Goal: Task Accomplishment & Management: Use online tool/utility

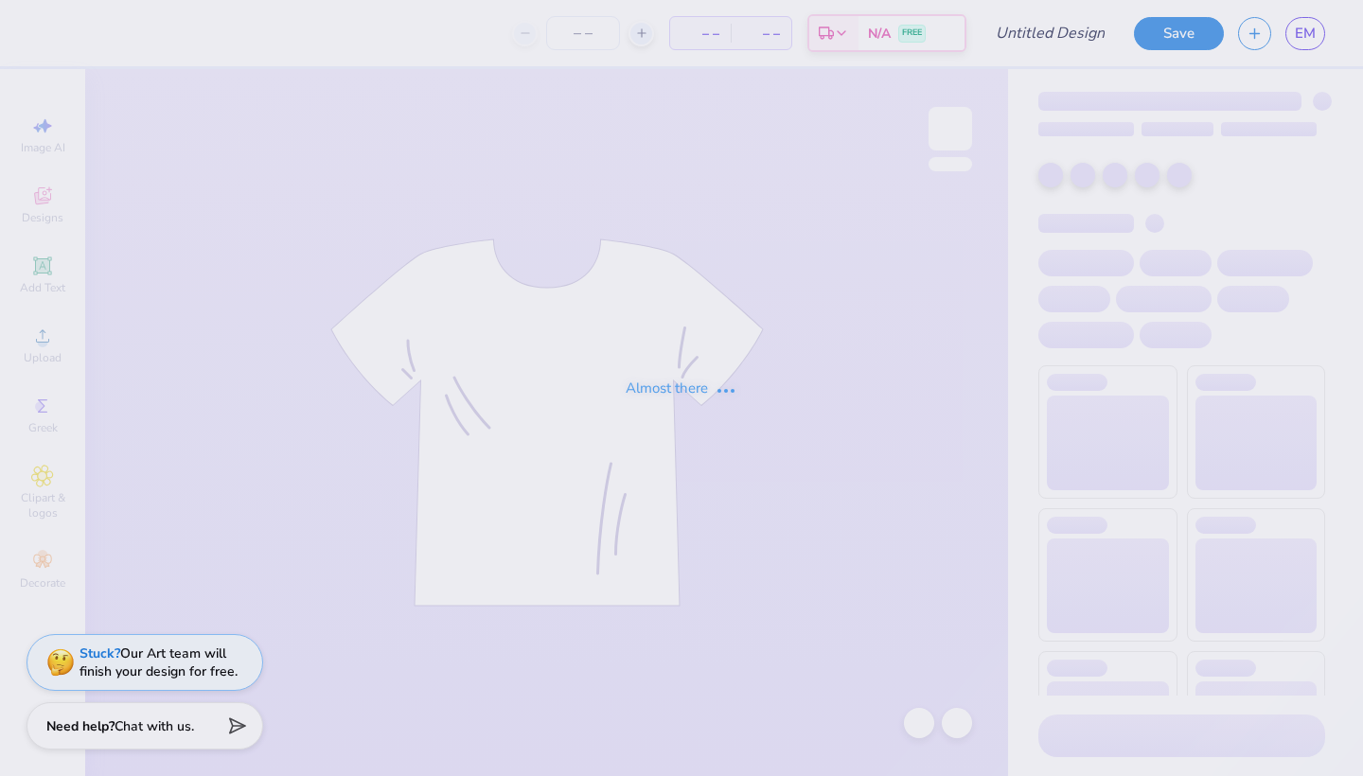
click at [519, 40] on icon at bounding box center [525, 32] width 13 height 13
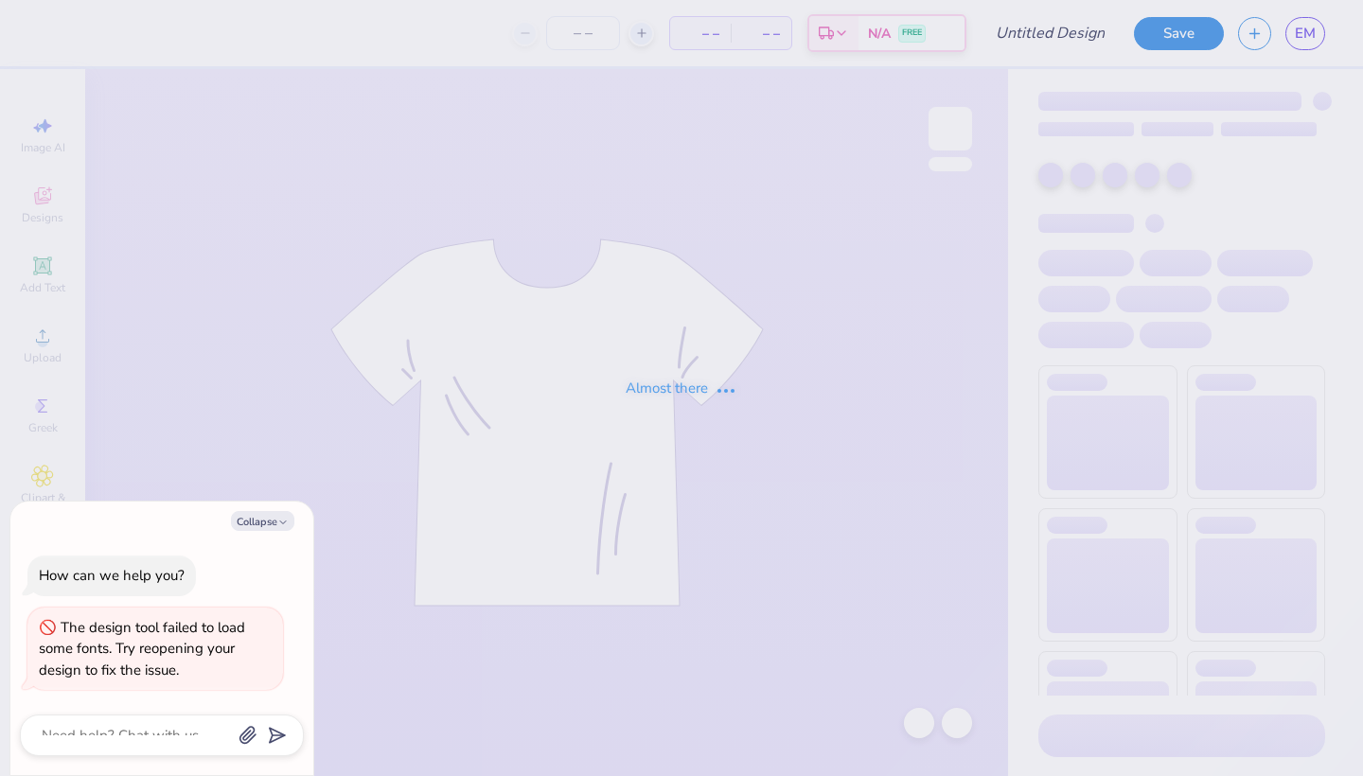
click at [519, 40] on icon at bounding box center [525, 32] width 13 height 13
type input "[PERSON_NAME] : school"
type textarea "x"
click at [565, 40] on icon at bounding box center [571, 32] width 13 height 13
type input "21"
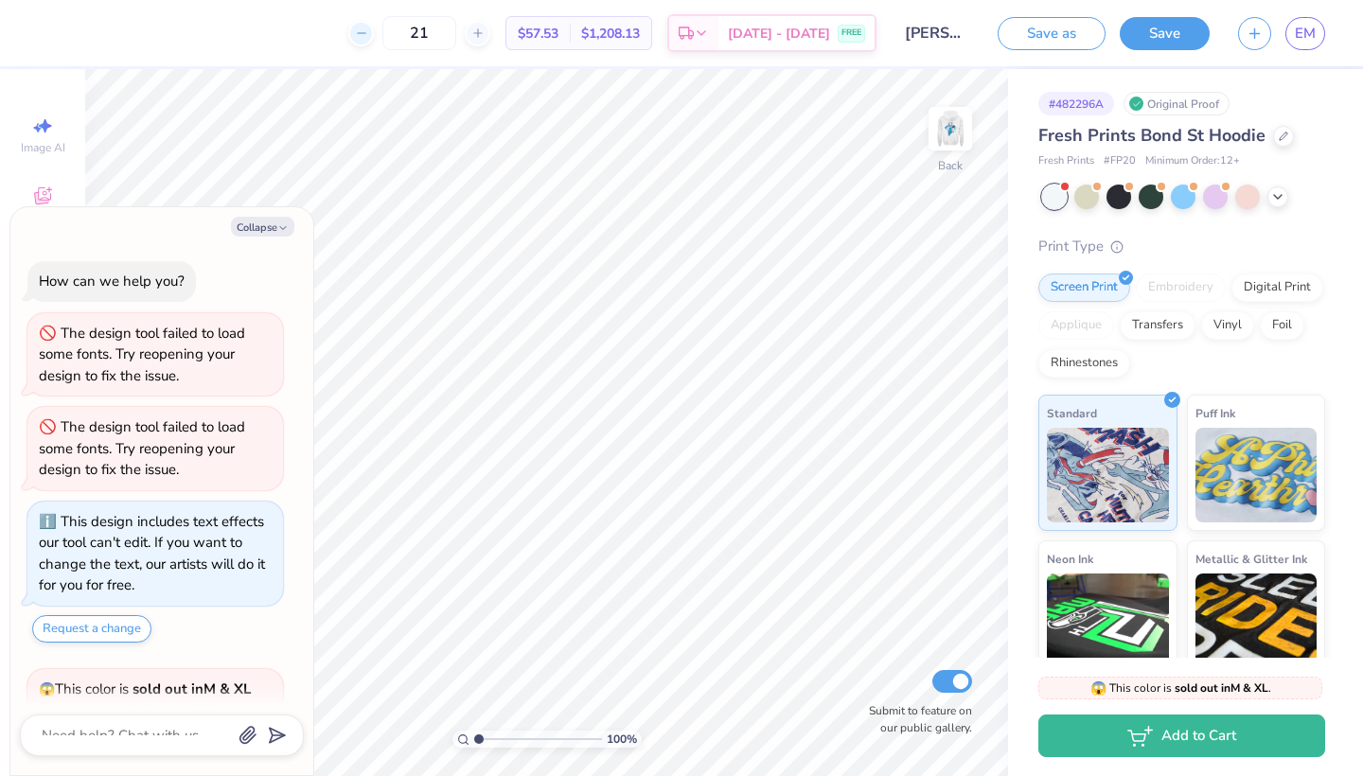
type textarea "x"
click at [471, 40] on icon at bounding box center [477, 32] width 13 height 13
click at [479, 40] on icon at bounding box center [477, 32] width 13 height 13
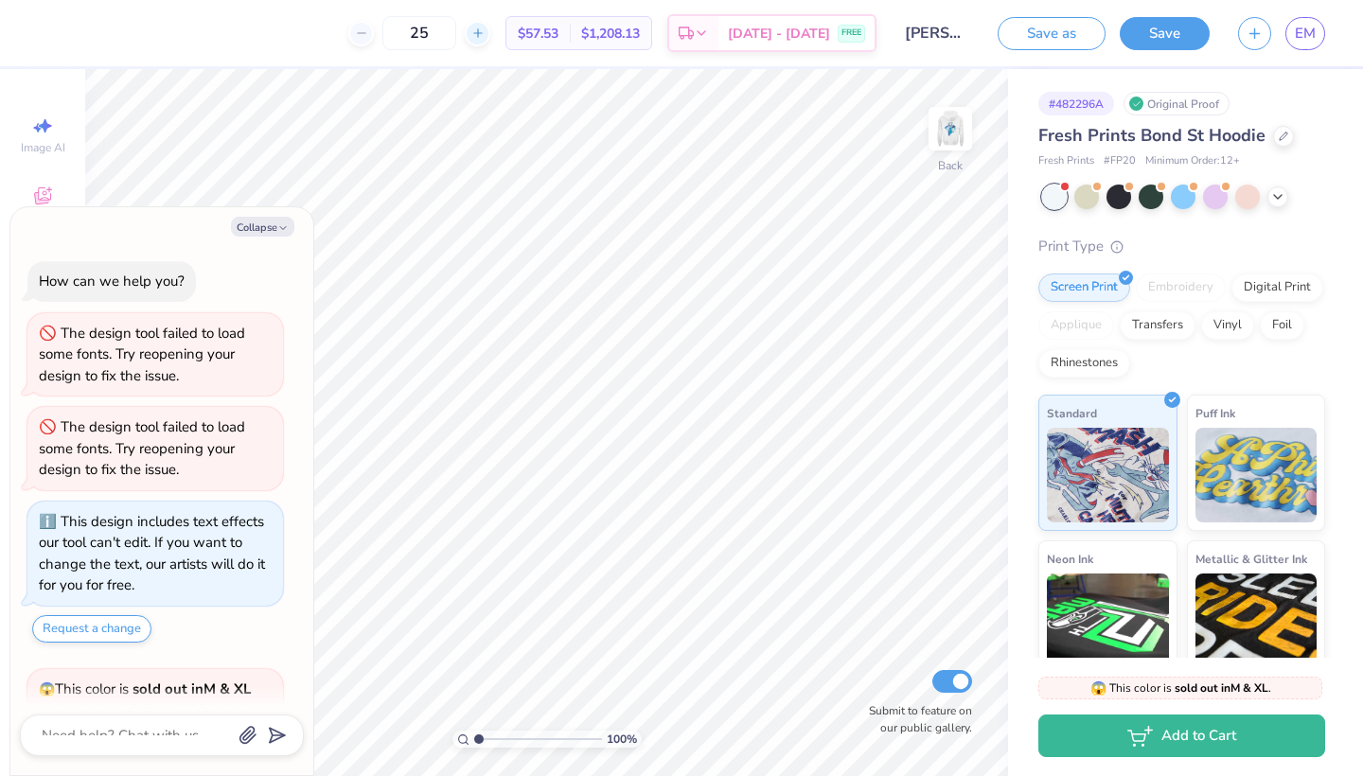
click at [479, 40] on icon at bounding box center [477, 32] width 13 height 13
type input "28"
type textarea "x"
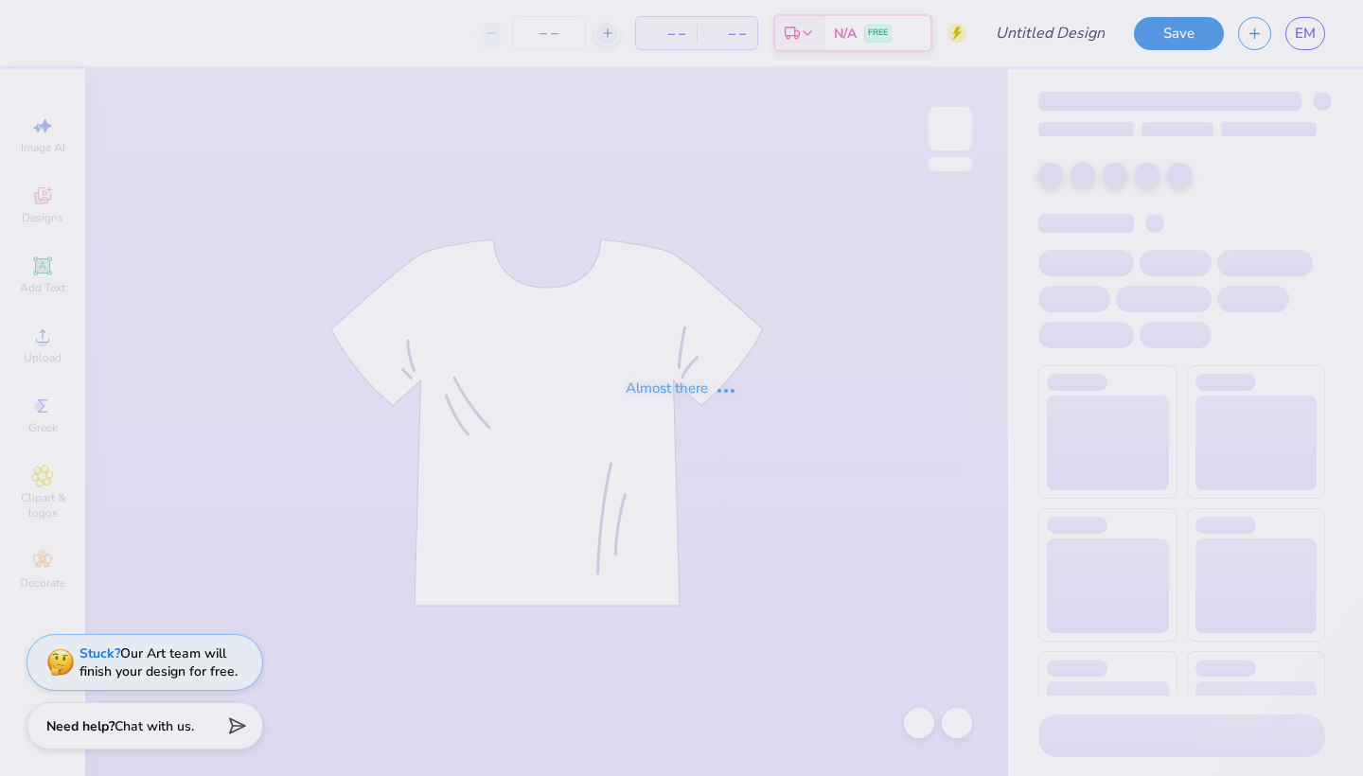
type input "[PERSON_NAME] : school"
type input "22"
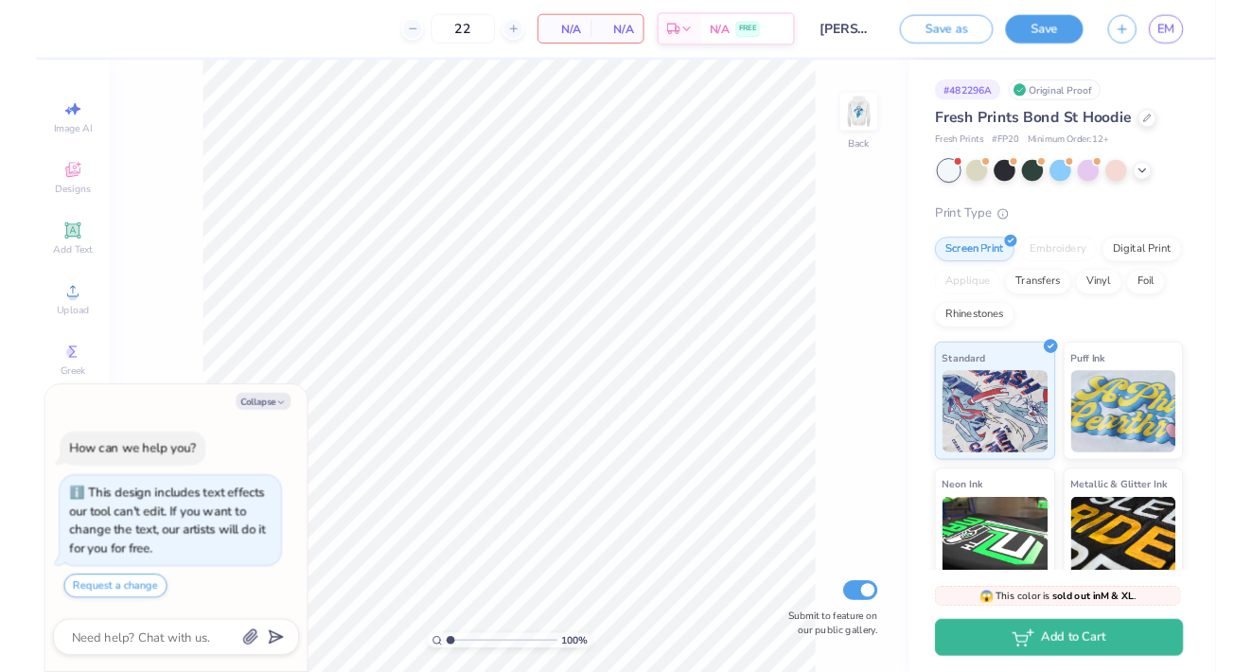
scroll to position [213, 0]
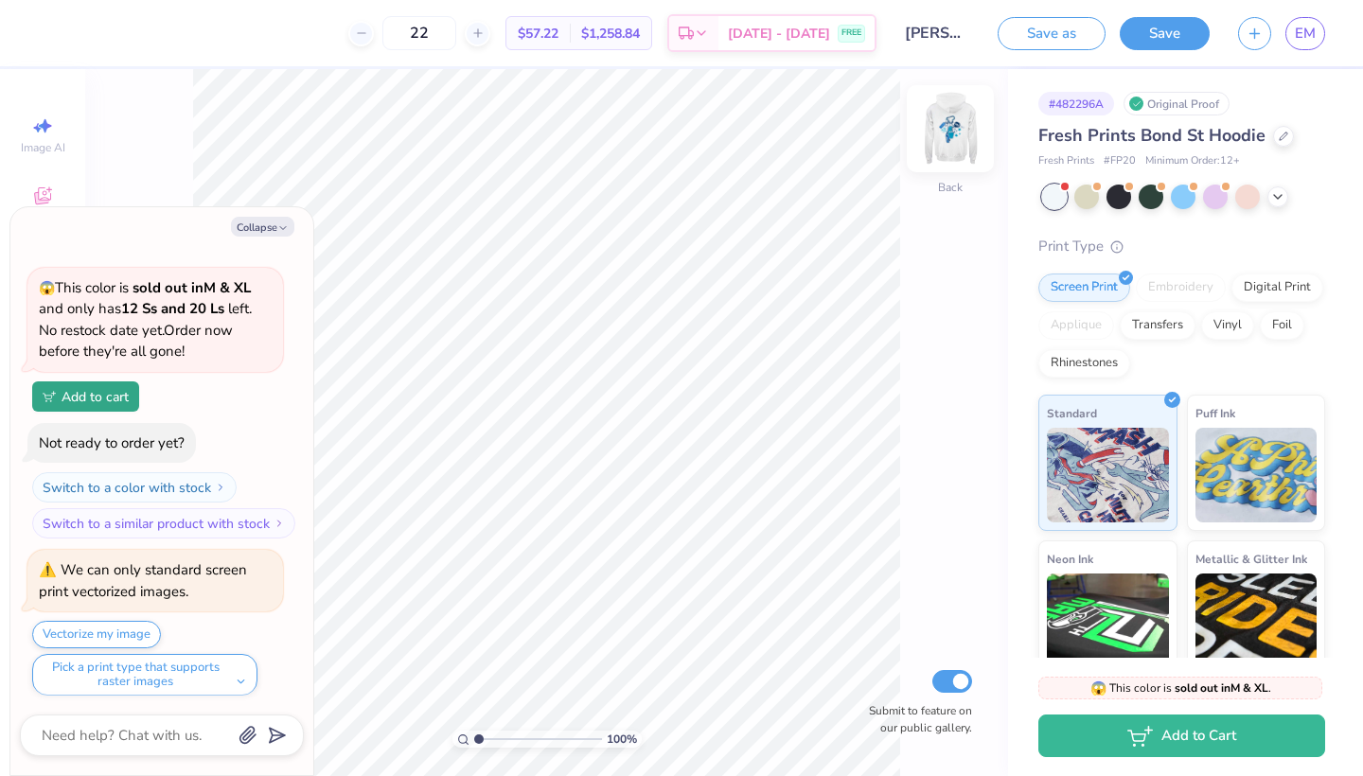
click at [957, 130] on img at bounding box center [950, 129] width 76 height 76
click at [281, 223] on icon "button" at bounding box center [282, 227] width 11 height 11
type textarea "x"
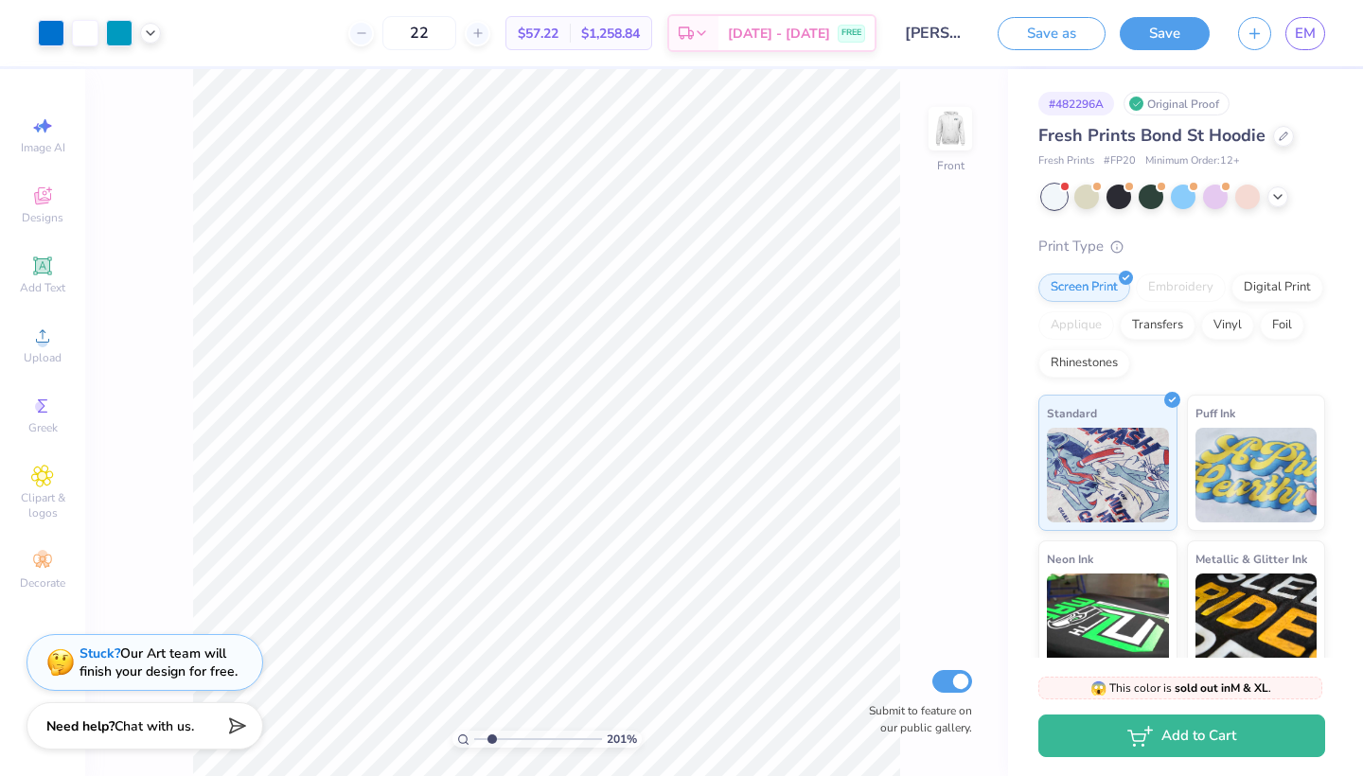
drag, startPoint x: 477, startPoint y: 737, endPoint x: 491, endPoint y: 736, distance: 14.2
click at [491, 736] on input "range" at bounding box center [538, 739] width 128 height 17
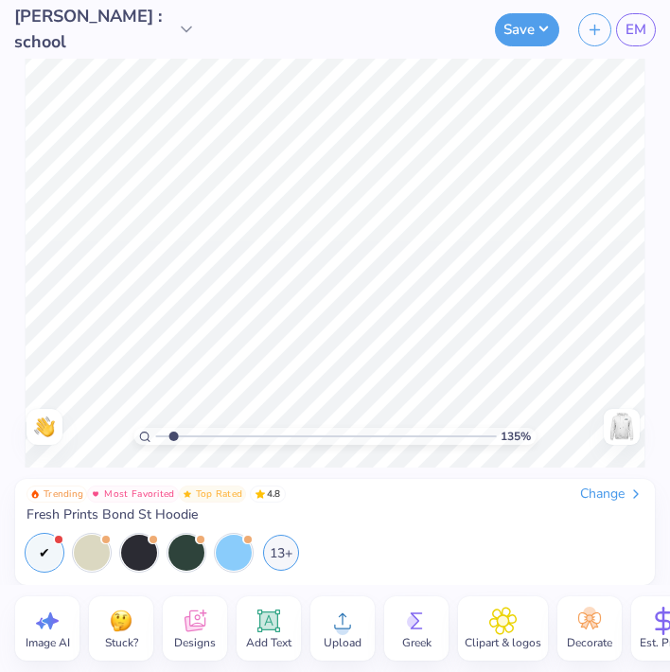
drag, startPoint x: 163, startPoint y: 435, endPoint x: 173, endPoint y: 435, distance: 10.4
click at [173, 435] on input "range" at bounding box center [326, 436] width 341 height 17
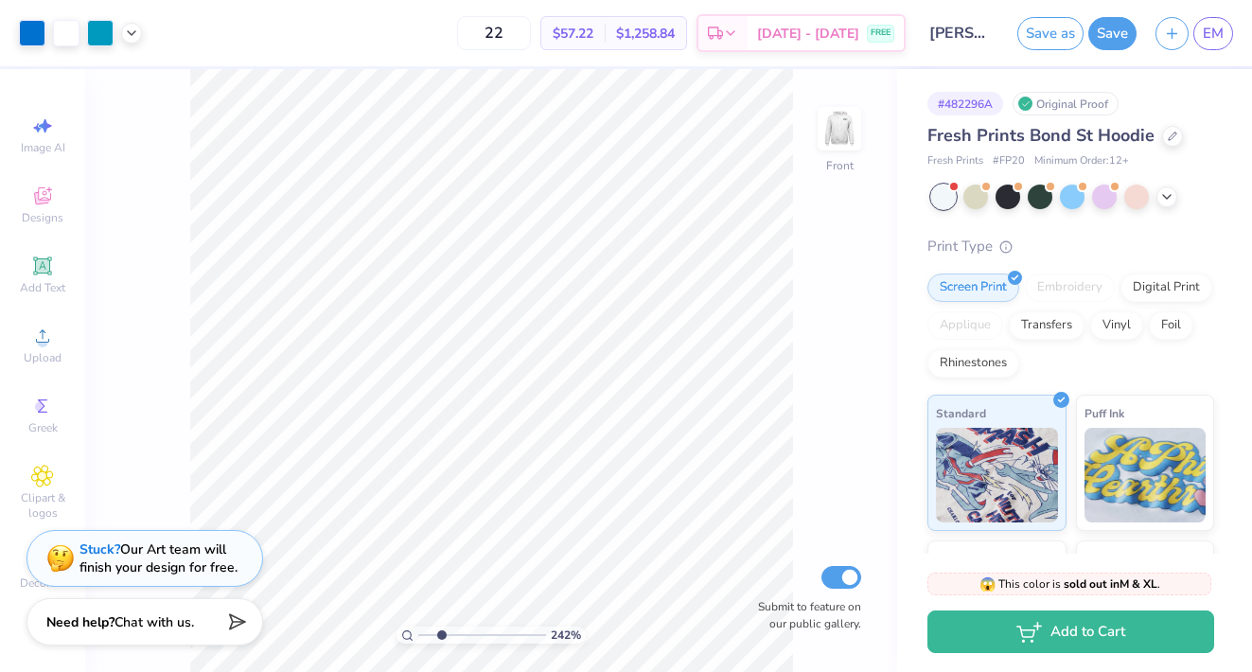
type input "2.42"
drag, startPoint x: 418, startPoint y: 631, endPoint x: 441, endPoint y: 631, distance: 22.7
click at [441, 631] on input "range" at bounding box center [482, 634] width 128 height 17
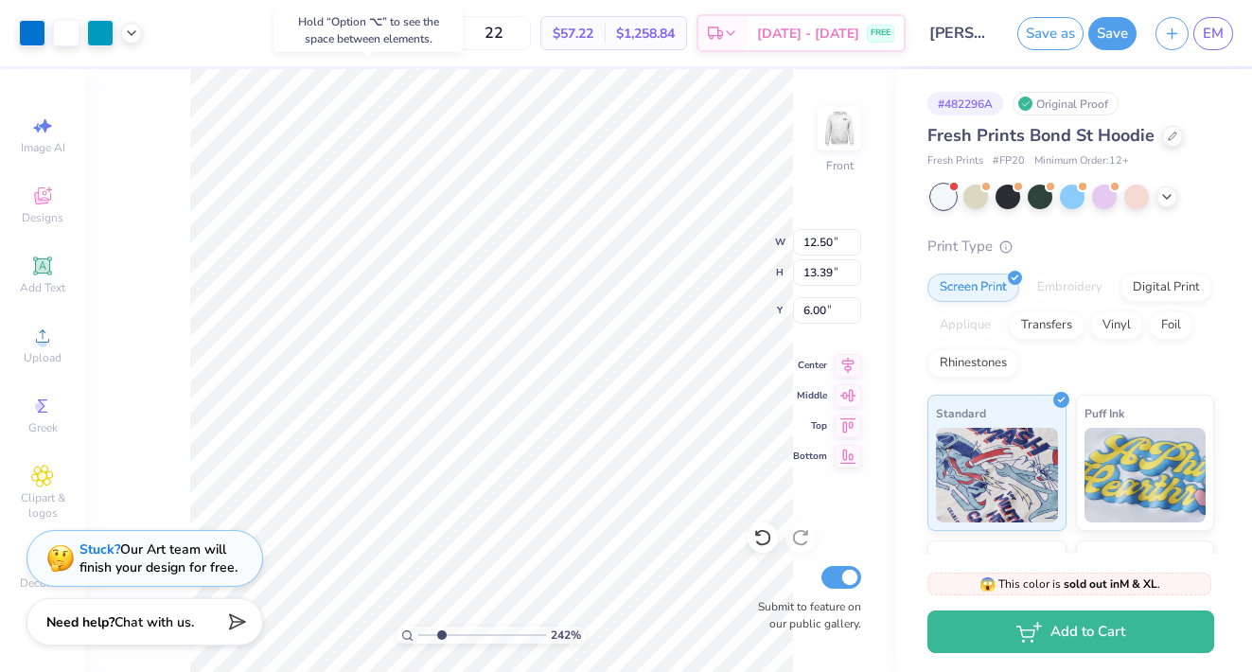
type input "5.95"
